Goal: Information Seeking & Learning: Learn about a topic

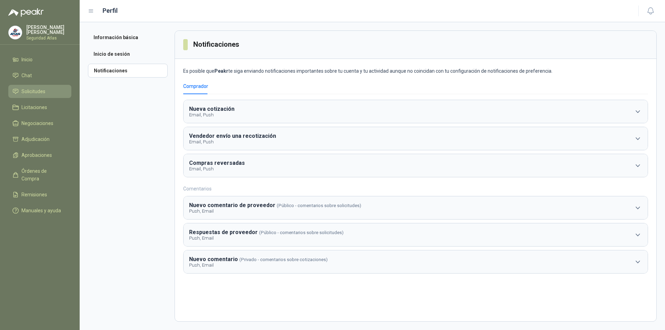
click at [43, 93] on span "Solicitudes" at bounding box center [33, 92] width 24 height 8
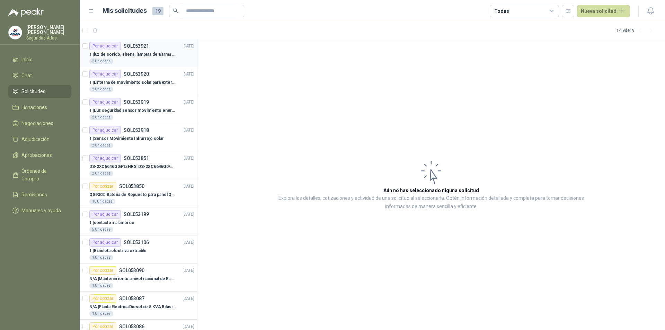
click at [139, 59] on div "2 Unidades" at bounding box center [141, 62] width 105 height 6
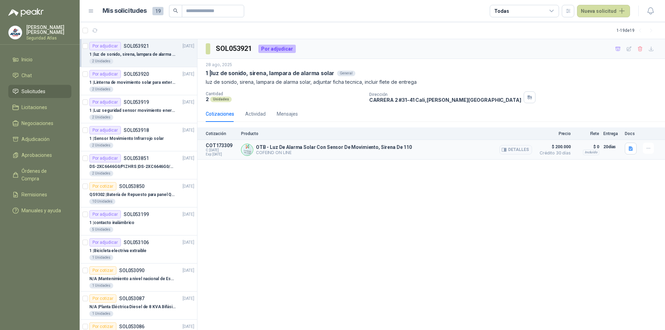
click at [303, 151] on p "COFEIND ON LINE" at bounding box center [334, 152] width 156 height 5
click at [280, 151] on p "COFEIND ON LINE" at bounding box center [334, 152] width 156 height 5
click at [134, 80] on p "1 | Linterna de movimiento solar para exteriores con 77 leds" at bounding box center [132, 82] width 86 height 7
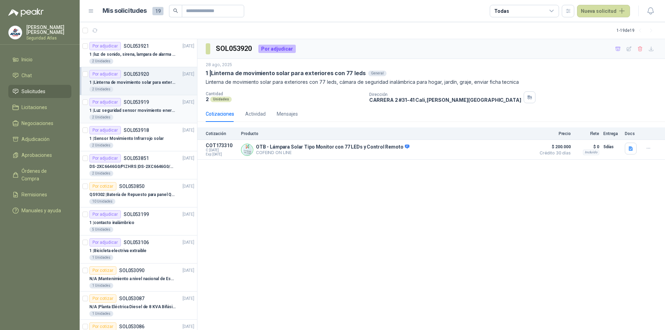
click at [126, 105] on div "Por adjudicar SOL053919" at bounding box center [119, 102] width 60 height 8
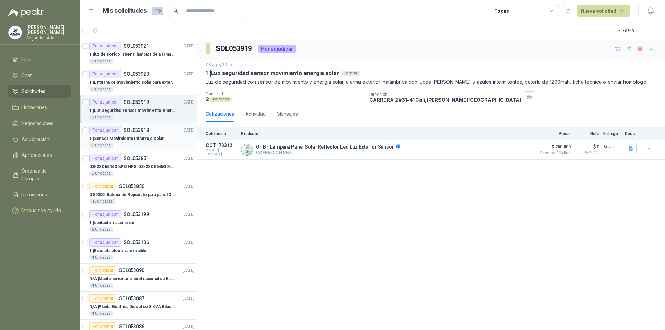
click at [136, 142] on div "1 | Sensor Movimiento Infrarrojo solar" at bounding box center [141, 138] width 105 height 8
